Goal: Task Accomplishment & Management: Manage account settings

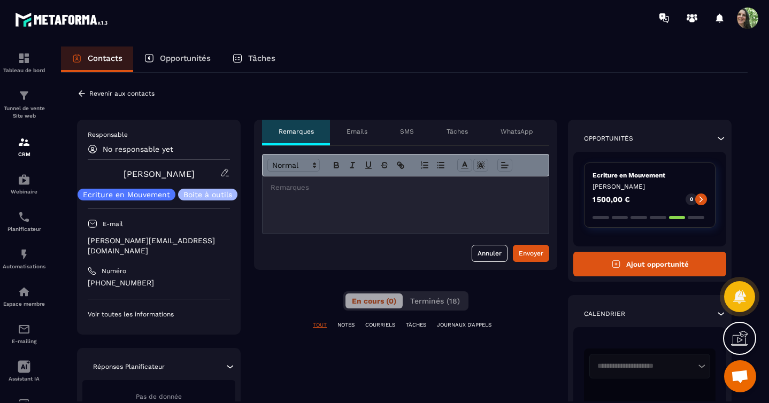
click at [359, 130] on p "Emails" at bounding box center [356, 131] width 21 height 9
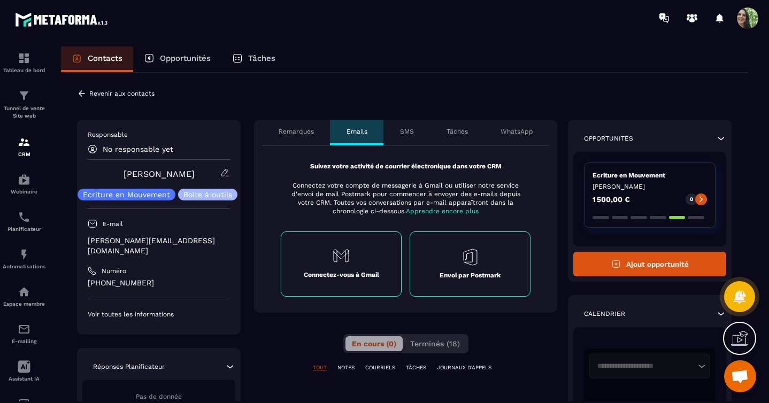
click at [366, 183] on p "Connectez votre compte de messagerie à Gmail ou utiliser notre service d'envoi …" at bounding box center [405, 198] width 243 height 34
click at [429, 211] on span "Apprendre encore plus" at bounding box center [442, 210] width 73 height 7
click at [436, 211] on span "Apprendre encore plus" at bounding box center [442, 210] width 73 height 7
click at [380, 370] on p "COURRIELS" at bounding box center [380, 367] width 30 height 7
click at [381, 367] on p "COURRIELS" at bounding box center [380, 367] width 30 height 7
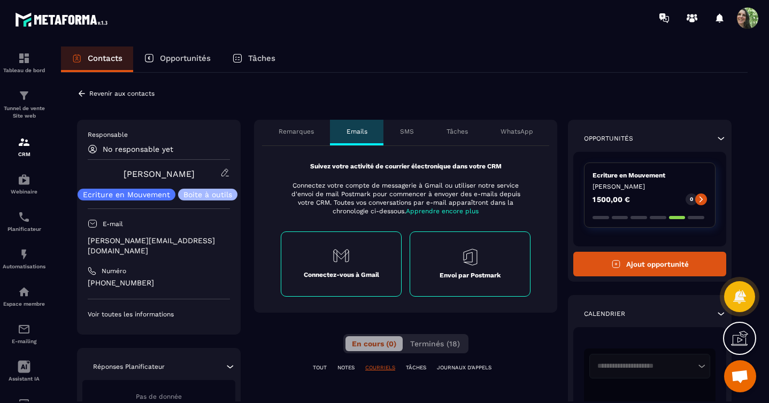
click at [325, 272] on p "Connectez-vous à Gmail" at bounding box center [341, 275] width 75 height 9
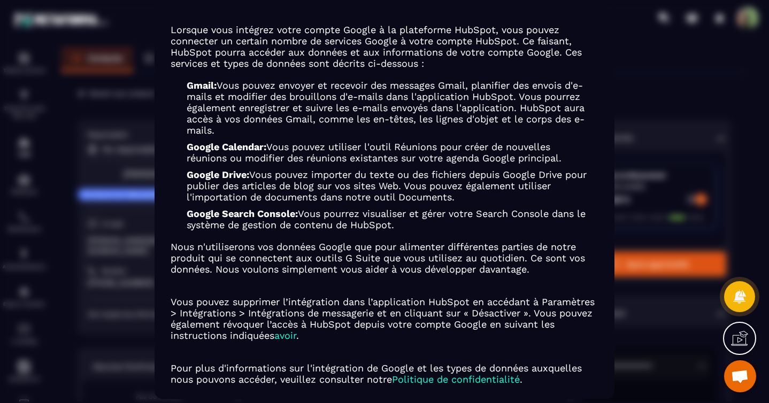
scroll to position [102, 0]
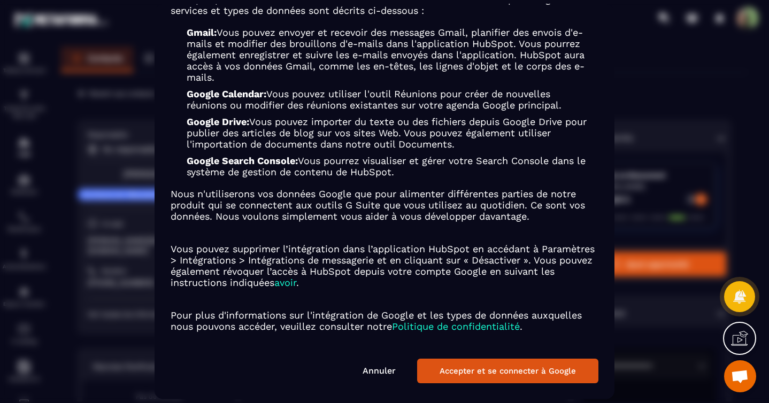
click at [369, 372] on link "Annuler" at bounding box center [378, 371] width 33 height 10
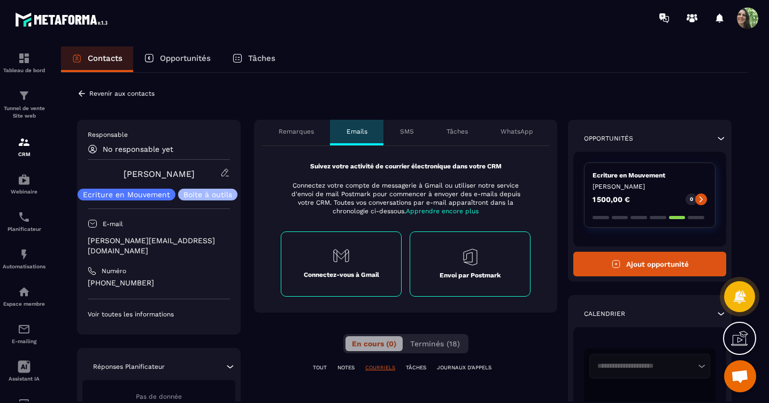
click at [311, 326] on div "**********" at bounding box center [405, 394] width 303 height 549
click at [353, 137] on div "Emails" at bounding box center [356, 133] width 53 height 26
click at [90, 92] on p "Revenir aux contacts" at bounding box center [121, 93] width 65 height 7
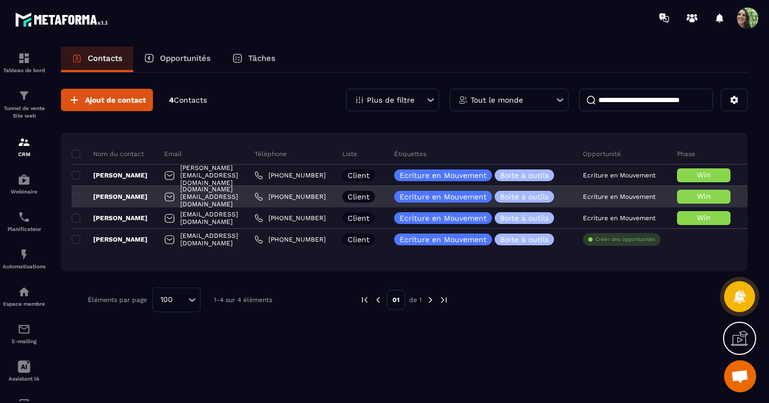
click at [129, 199] on p "[PERSON_NAME]" at bounding box center [110, 196] width 76 height 9
